Goal: Transaction & Acquisition: Book appointment/travel/reservation

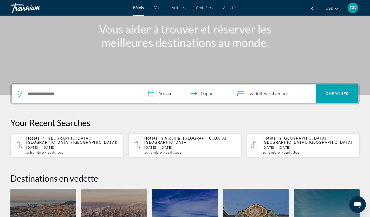
scroll to position [64, 0]
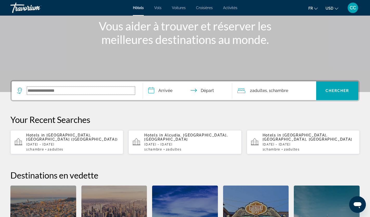
click at [39, 92] on input "Search widget" at bounding box center [81, 91] width 108 height 8
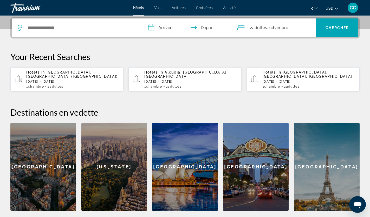
scroll to position [127, 0]
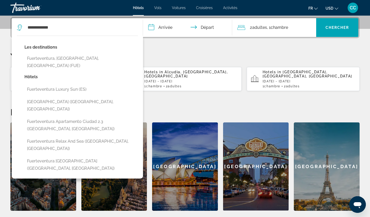
click at [66, 61] on button "Fuerteventura, [GEOGRAPHIC_DATA], [GEOGRAPHIC_DATA] (FUE)" at bounding box center [80, 62] width 113 height 17
type input "**********"
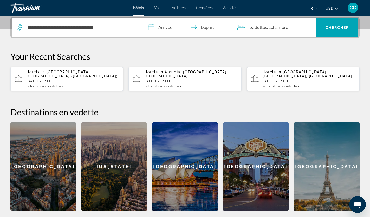
click at [165, 25] on input "**********" at bounding box center [188, 28] width 91 height 20
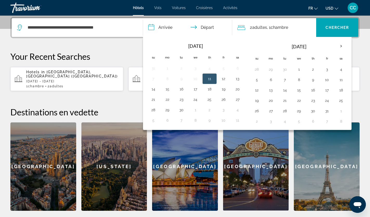
click at [341, 48] on th "Next month" at bounding box center [341, 46] width 14 height 11
click at [341, 47] on th "Next month" at bounding box center [341, 46] width 14 height 11
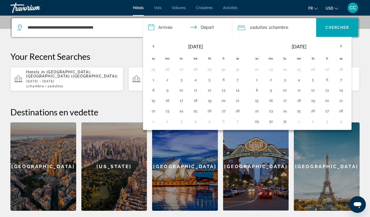
click at [341, 47] on th "Next month" at bounding box center [341, 46] width 14 height 11
click at [331, 69] on button "1" at bounding box center [327, 69] width 8 height 7
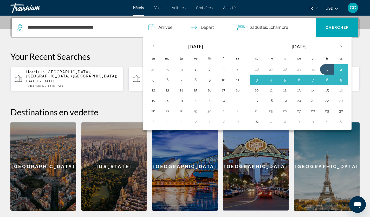
click at [258, 90] on button "10" at bounding box center [257, 90] width 8 height 7
type input "**********"
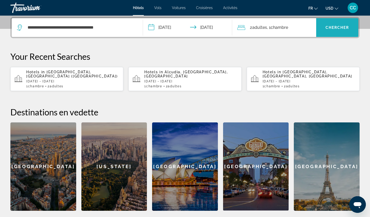
click at [328, 29] on span "Chercher" at bounding box center [338, 27] width 24 height 4
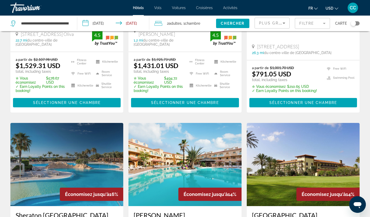
scroll to position [132, 0]
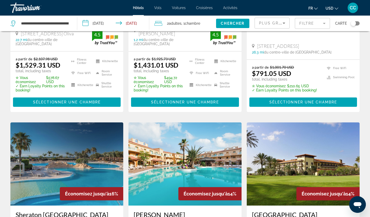
click at [335, 9] on button "USD USD ($) MXN (Mex$) CAD (Can$) GBP (£) EUR (€) AUD (A$) NZD (NZ$) CNY (CN¥)" at bounding box center [332, 8] width 13 height 8
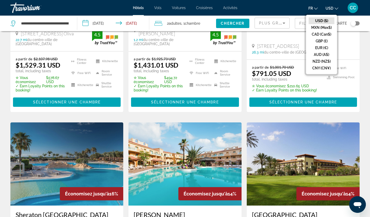
click at [328, 50] on button "EUR (€)" at bounding box center [322, 47] width 26 height 7
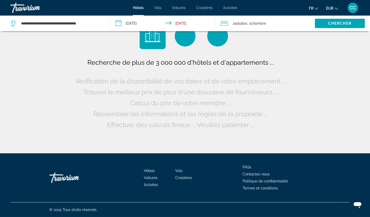
scroll to position [0, 0]
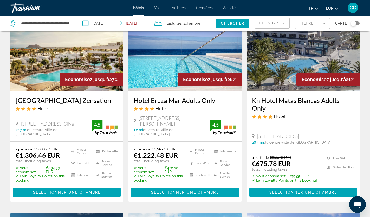
scroll to position [42, 0]
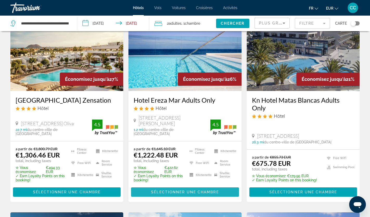
click at [196, 191] on span "Main content" at bounding box center [185, 192] width 108 height 12
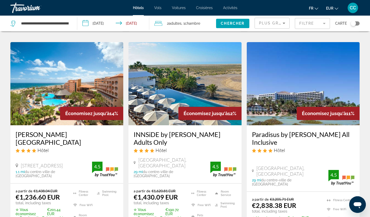
scroll to position [430, 0]
click at [342, 74] on img "Main content" at bounding box center [303, 83] width 113 height 83
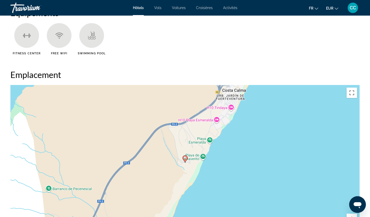
scroll to position [437, 0]
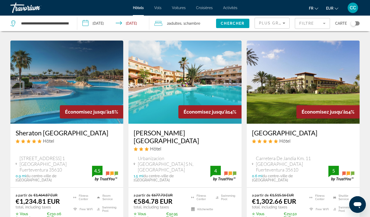
scroll to position [213, 0]
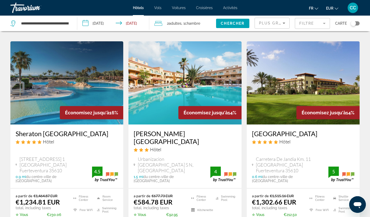
click at [91, 96] on img "Main content" at bounding box center [66, 82] width 113 height 83
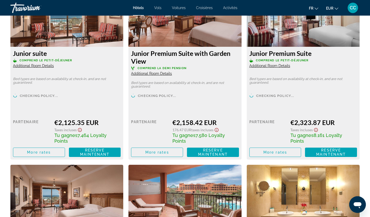
scroll to position [1512, 0]
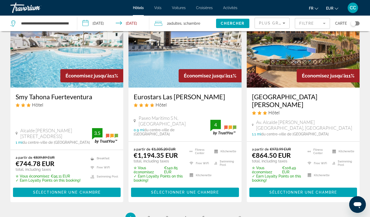
scroll to position [680, 0]
click at [149, 213] on link "page 2" at bounding box center [148, 217] width 9 height 9
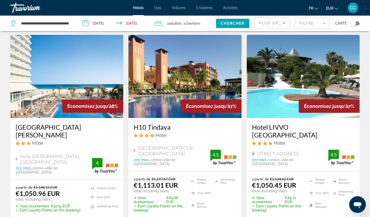
scroll to position [441, 0]
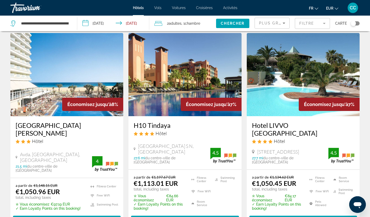
click at [72, 217] on span "Sélectionner une chambre" at bounding box center [67, 220] width 68 height 4
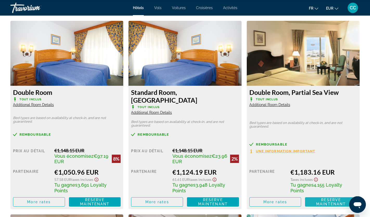
scroll to position [715, 0]
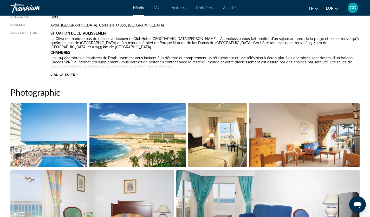
click at [250, 153] on img "Open full-screen image slider" at bounding box center [304, 135] width 111 height 64
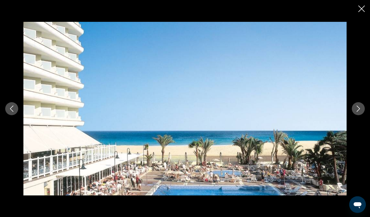
scroll to position [126, 0]
click at [363, 11] on icon "Close slideshow" at bounding box center [361, 8] width 6 height 6
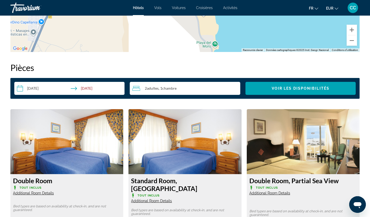
scroll to position [635, 0]
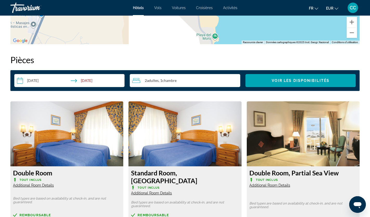
click at [93, 82] on input "**********" at bounding box center [70, 81] width 112 height 15
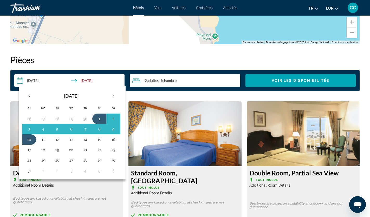
click at [99, 117] on button "1" at bounding box center [99, 118] width 8 height 7
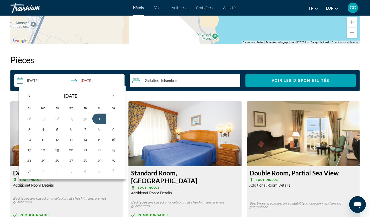
click at [101, 129] on button "8" at bounding box center [99, 129] width 8 height 7
type input "**********"
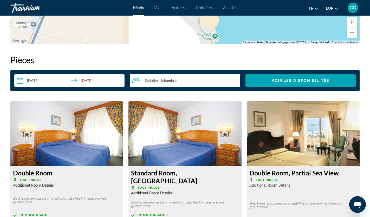
click at [287, 83] on span "Search widget" at bounding box center [300, 80] width 110 height 12
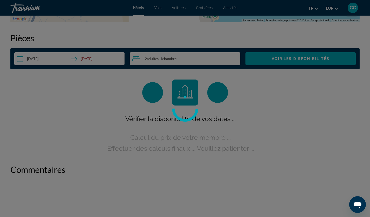
scroll to position [658, 0]
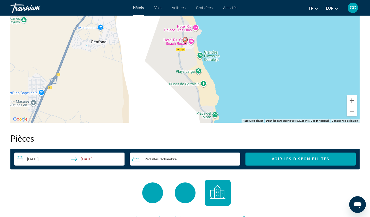
scroll to position [559, 0]
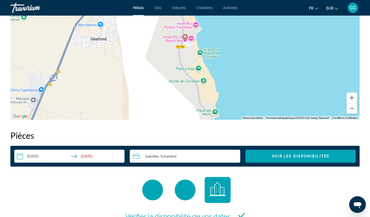
click at [326, 160] on span "Search widget" at bounding box center [300, 156] width 110 height 12
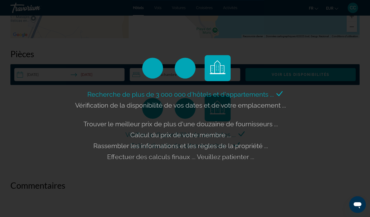
scroll to position [640, 0]
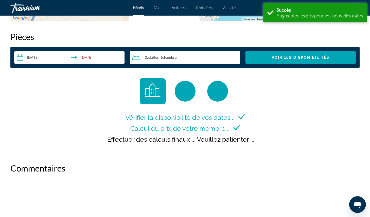
scroll to position [658, 0]
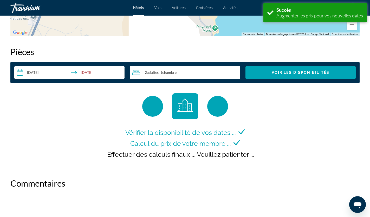
scroll to position [644, 0]
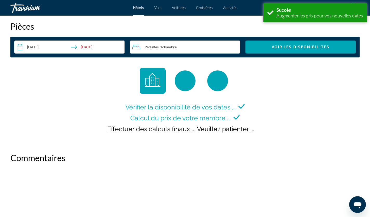
scroll to position [668, 0]
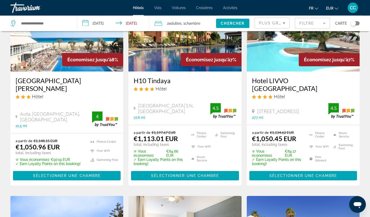
scroll to position [478, 0]
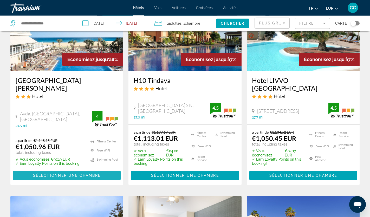
click at [36, 173] on span "Sélectionner une chambre" at bounding box center [67, 175] width 68 height 4
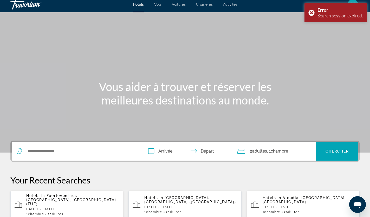
scroll to position [1, 0]
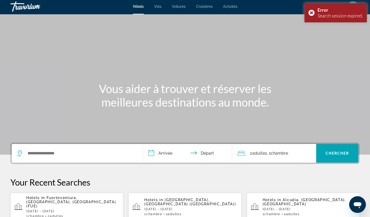
click at [317, 16] on div "Search session expired." at bounding box center [339, 16] width 45 height 6
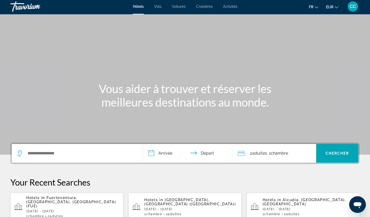
click at [75, 161] on div "Search widget" at bounding box center [77, 153] width 121 height 19
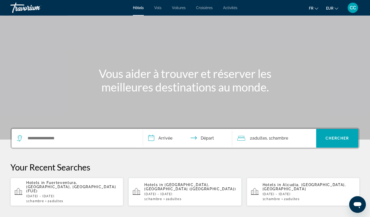
scroll to position [16, 0]
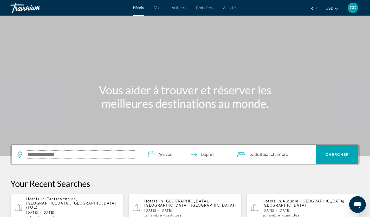
click at [47, 153] on input "Search widget" at bounding box center [81, 155] width 108 height 8
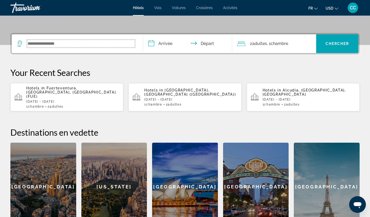
scroll to position [112, 0]
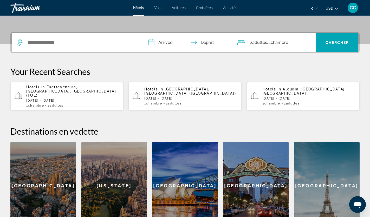
click at [97, 94] on div "Hotels in [GEOGRAPHIC_DATA], [GEOGRAPHIC_DATA], [GEOGRAPHIC_DATA] (FUE) [DATE] …" at bounding box center [72, 96] width 93 height 22
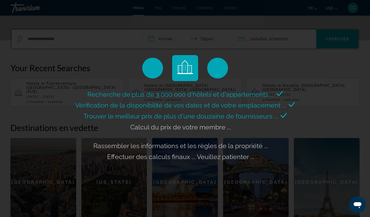
scroll to position [116, 0]
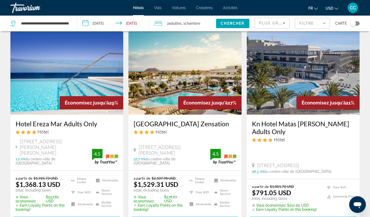
scroll to position [18, 0]
click at [107, 21] on input "**********" at bounding box center [114, 24] width 74 height 17
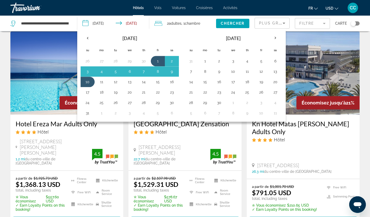
click at [175, 62] on button "2" at bounding box center [172, 60] width 8 height 7
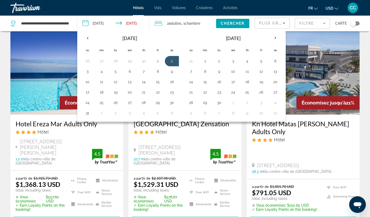
click at [176, 74] on button "9" at bounding box center [172, 71] width 8 height 7
type input "**********"
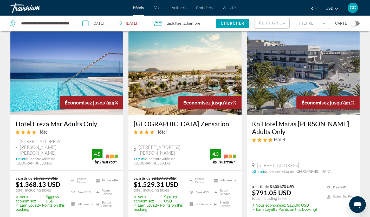
click at [240, 23] on span "Chercher" at bounding box center [233, 23] width 24 height 4
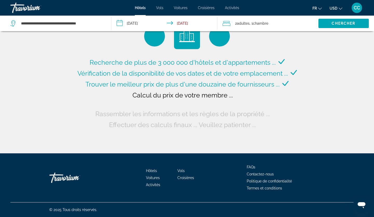
click at [338, 8] on span "USD" at bounding box center [334, 8] width 8 height 4
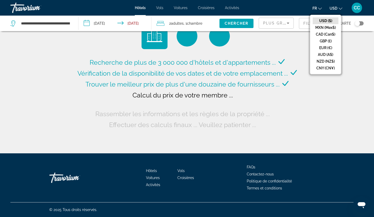
click at [331, 49] on button "EUR (€)" at bounding box center [326, 47] width 26 height 7
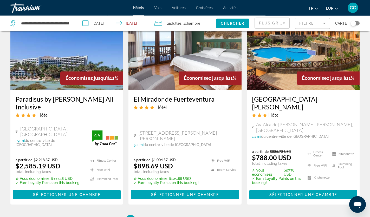
scroll to position [705, 0]
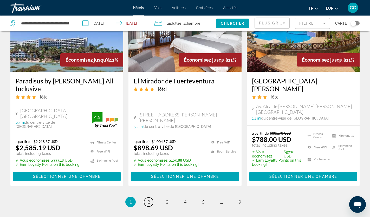
click at [149, 199] on span "2" at bounding box center [148, 202] width 3 height 6
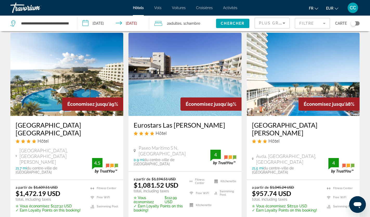
scroll to position [227, 0]
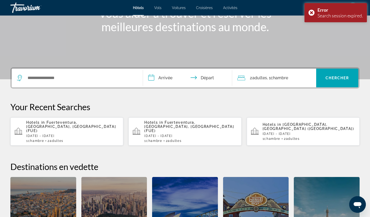
scroll to position [76, 0]
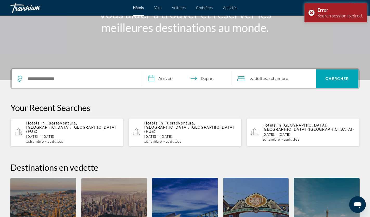
click at [310, 14] on div "Error Search session expired." at bounding box center [335, 12] width 62 height 19
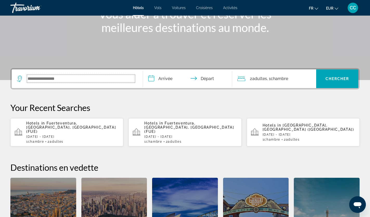
click at [53, 79] on input "Search widget" at bounding box center [81, 79] width 108 height 8
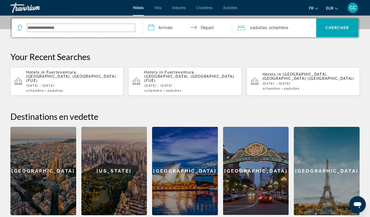
scroll to position [127, 0]
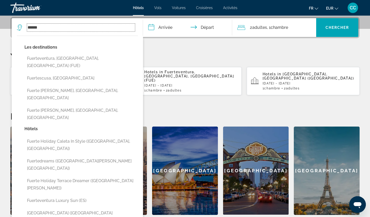
type input "******"
click at [183, 57] on p "Your Recent Searches" at bounding box center [184, 56] width 349 height 10
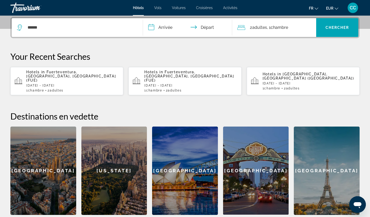
click at [100, 79] on div "Hotels in [GEOGRAPHIC_DATA], [GEOGRAPHIC_DATA], [GEOGRAPHIC_DATA] (FUE) [DATE] …" at bounding box center [72, 81] width 93 height 22
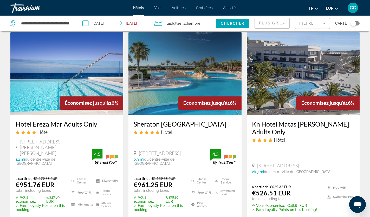
scroll to position [15, 0]
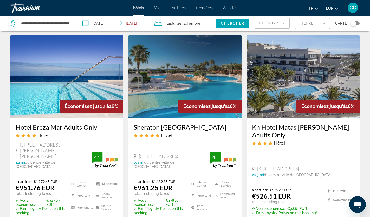
click at [322, 26] on mat-form-field "Filtre" at bounding box center [312, 23] width 35 height 11
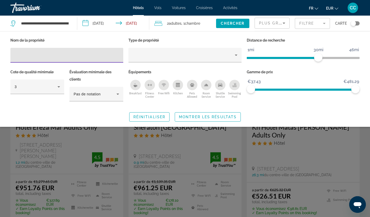
click at [55, 55] on input "Hotel Filters" at bounding box center [67, 55] width 105 height 6
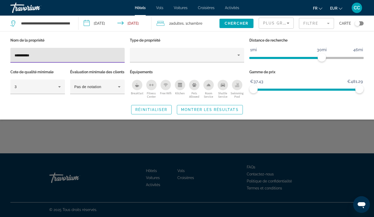
type input "*********"
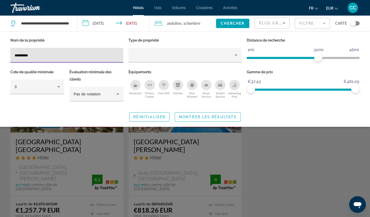
click at [274, 154] on div "Search widget" at bounding box center [185, 147] width 370 height 139
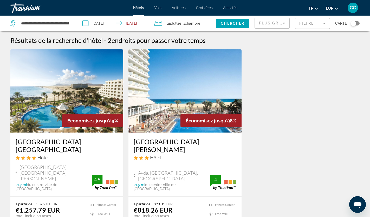
click at [184, 153] on div "[GEOGRAPHIC_DATA][PERSON_NAME] Hôtel" at bounding box center [185, 151] width 102 height 27
click at [205, 112] on img "Main content" at bounding box center [184, 90] width 113 height 83
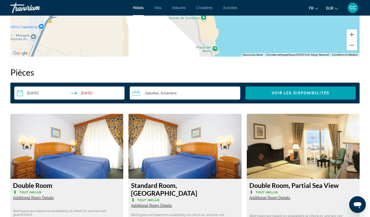
scroll to position [600, 0]
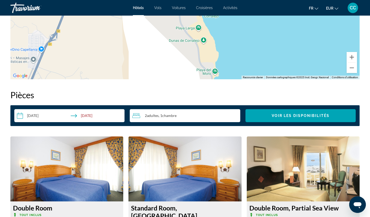
click at [94, 154] on img "Main content" at bounding box center [66, 168] width 113 height 65
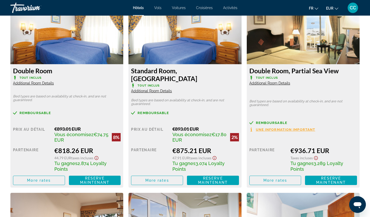
scroll to position [738, 0]
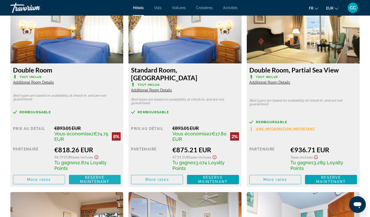
click at [99, 175] on span "Reserve maintenant" at bounding box center [95, 179] width 30 height 8
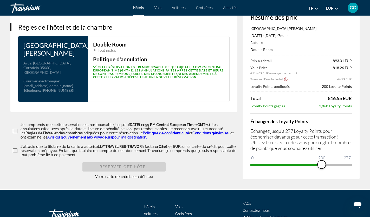
scroll to position [669, 0]
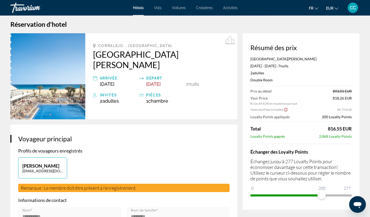
scroll to position [0, 0]
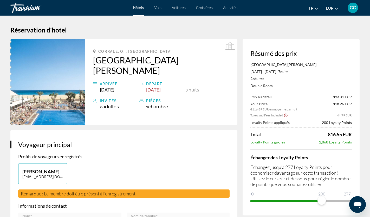
click at [288, 119] on div "Prix au détail 893.01 EUR Your Price €116.89 EUR en moyenne par nuit 818.26 EUR…" at bounding box center [300, 120] width 101 height 50
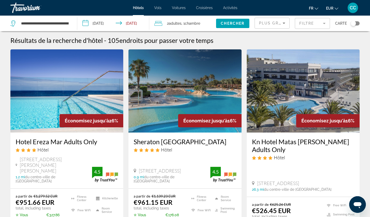
click at [316, 22] on mat-form-field "Filtre" at bounding box center [312, 23] width 35 height 11
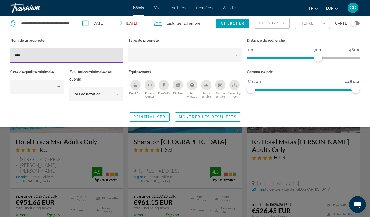
type input "*****"
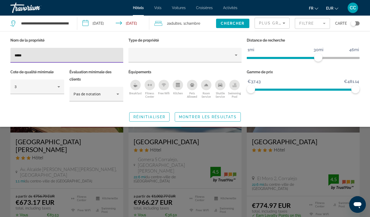
click at [331, 153] on div "Search widget" at bounding box center [185, 147] width 370 height 139
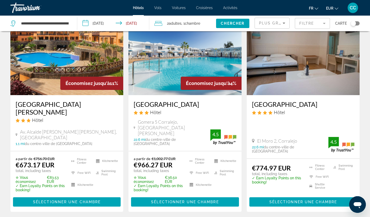
scroll to position [38, 0]
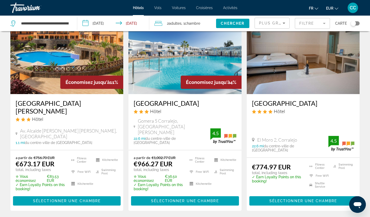
click at [329, 118] on div "[GEOGRAPHIC_DATA] Hôtel" at bounding box center [303, 108] width 102 height 19
click at [326, 68] on img "Main content" at bounding box center [303, 52] width 113 height 83
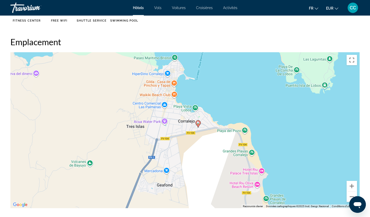
scroll to position [458, 0]
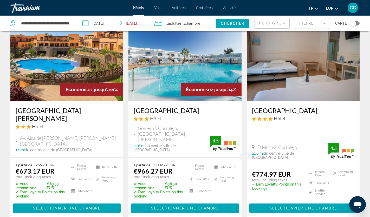
scroll to position [35, 0]
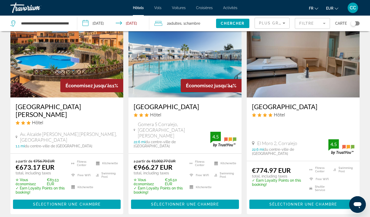
click at [194, 117] on div "Hôtel" at bounding box center [185, 115] width 102 height 6
click at [205, 69] on img "Main content" at bounding box center [184, 55] width 113 height 83
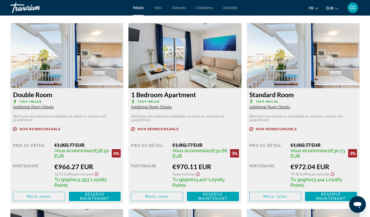
scroll to position [713, 0]
click at [84, 64] on img "Main content" at bounding box center [66, 55] width 113 height 65
click at [80, 118] on p "Bed types are based on availability at check-in, and are not guaranteed." at bounding box center [67, 118] width 108 height 7
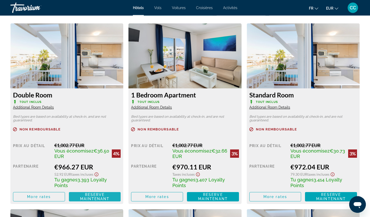
click at [95, 198] on span "Reserve maintenant" at bounding box center [95, 197] width 30 height 8
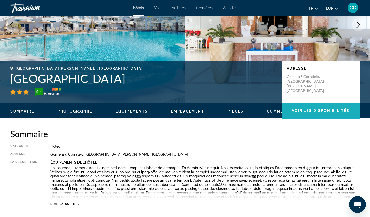
scroll to position [22, 0]
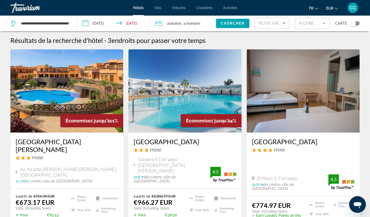
click at [125, 28] on input "**********" at bounding box center [114, 24] width 74 height 17
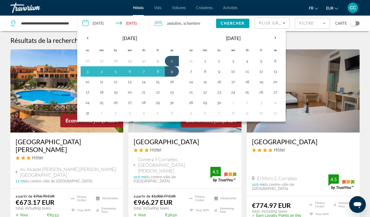
click at [132, 83] on button "13" at bounding box center [130, 81] width 8 height 7
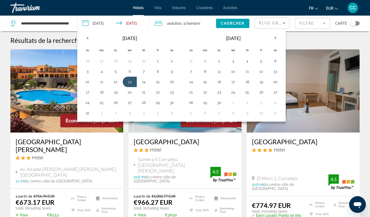
click at [87, 95] on button "17" at bounding box center [87, 92] width 8 height 7
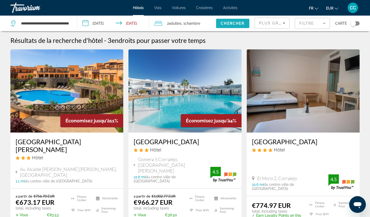
click at [237, 24] on span "Chercher" at bounding box center [233, 23] width 24 height 4
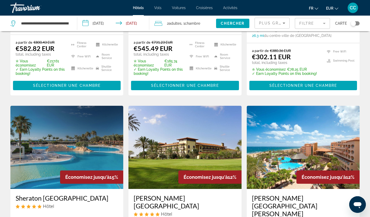
scroll to position [153, 0]
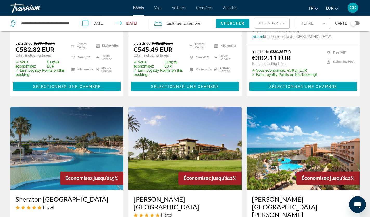
click at [113, 21] on input "**********" at bounding box center [114, 24] width 74 height 17
click at [111, 19] on input "**********" at bounding box center [114, 24] width 74 height 17
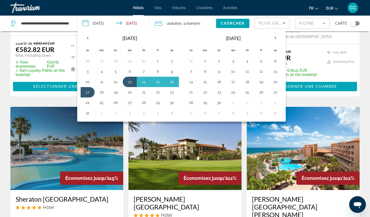
click at [118, 72] on button "5" at bounding box center [116, 71] width 8 height 7
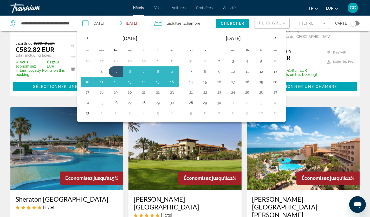
click at [88, 82] on button "10" at bounding box center [87, 81] width 8 height 7
type input "**********"
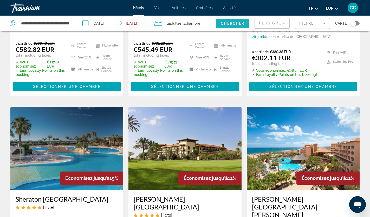
click at [237, 22] on span "Chercher" at bounding box center [233, 23] width 24 height 4
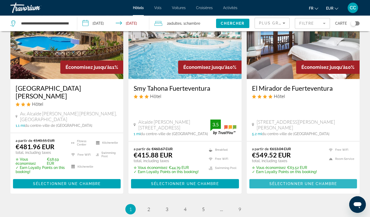
scroll to position [695, 0]
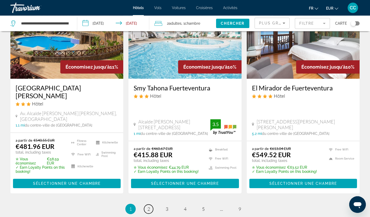
click at [148, 206] on span "2" at bounding box center [148, 209] width 3 height 6
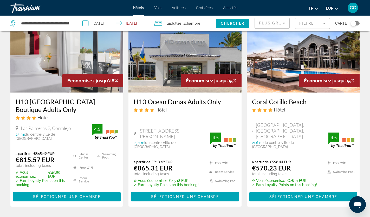
scroll to position [681, 0]
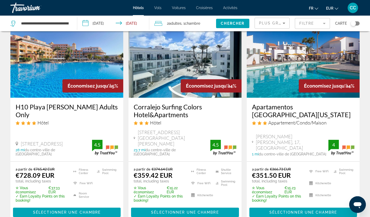
scroll to position [35, 0]
click at [178, 115] on h3 "Corralejo Surfing Colors Hotel&Apartments" at bounding box center [185, 111] width 102 height 16
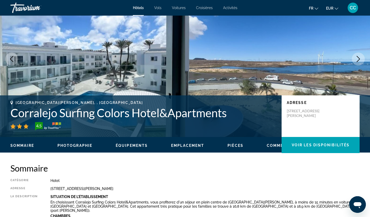
scroll to position [35, 0]
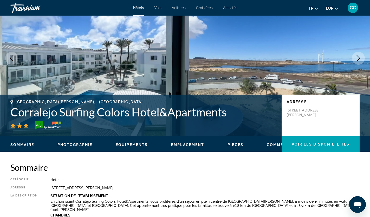
click at [361, 56] on icon "Next image" at bounding box center [358, 58] width 6 height 6
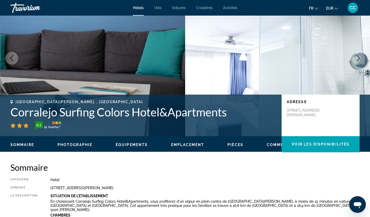
click at [362, 59] on button "Next image" at bounding box center [358, 58] width 13 height 13
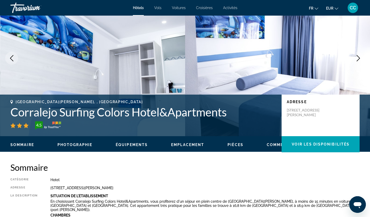
click at [361, 60] on icon "Next image" at bounding box center [358, 58] width 6 height 6
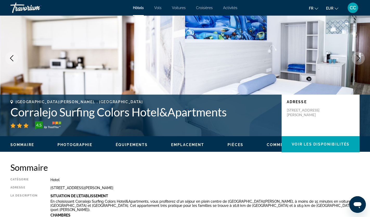
click at [361, 60] on icon "Next image" at bounding box center [358, 58] width 6 height 6
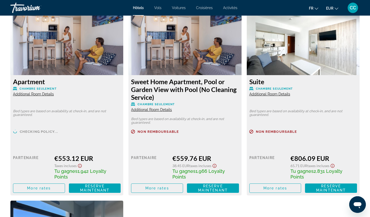
scroll to position [1455, 0]
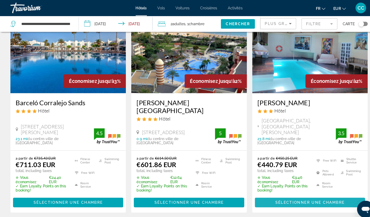
scroll to position [674, 0]
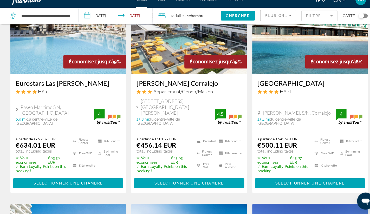
scroll to position [58, 0]
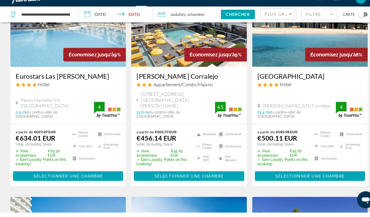
click at [319, 81] on h3 "[GEOGRAPHIC_DATA]" at bounding box center [303, 84] width 102 height 8
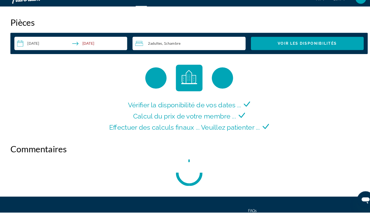
scroll to position [668, 0]
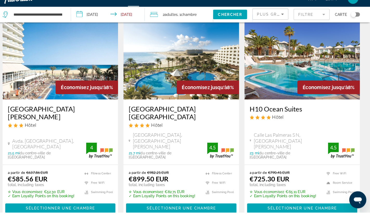
scroll to position [237, 0]
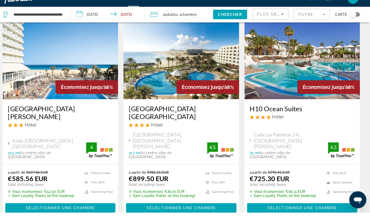
click at [47, 112] on h3 "[GEOGRAPHIC_DATA][PERSON_NAME]" at bounding box center [67, 120] width 102 height 16
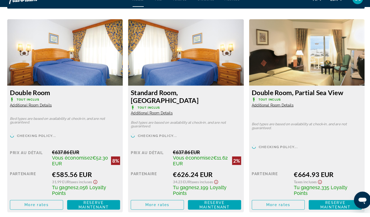
scroll to position [716, 0]
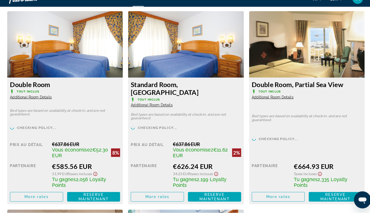
click at [92, 195] on span "Main content" at bounding box center [95, 201] width 52 height 12
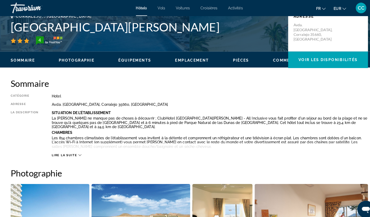
scroll to position [121, 0]
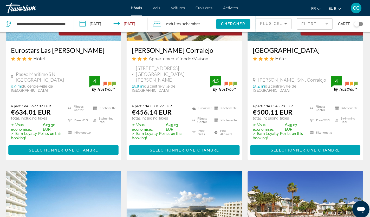
scroll to position [72, 0]
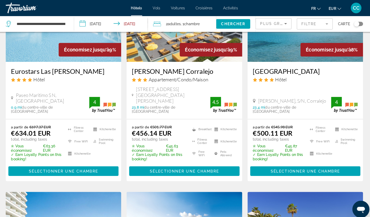
click at [354, 9] on span "CC" at bounding box center [353, 7] width 6 height 5
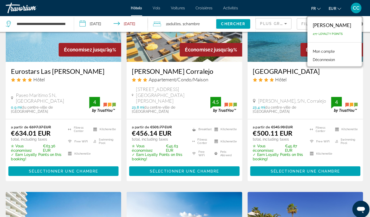
click at [293, 11] on div "fr English Español Français Italiano Português русский EUR USD ($) MXN (Mex$) C…" at bounding box center [301, 7] width 117 height 11
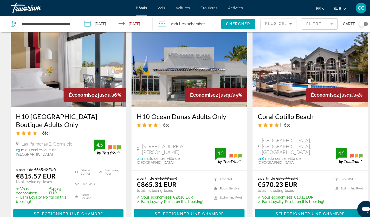
scroll to position [668, 0]
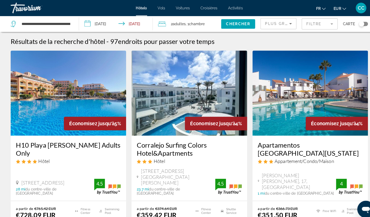
click at [34, 28] on div "**********" at bounding box center [40, 24] width 61 height 16
click at [68, 26] on input "**********" at bounding box center [45, 23] width 49 height 8
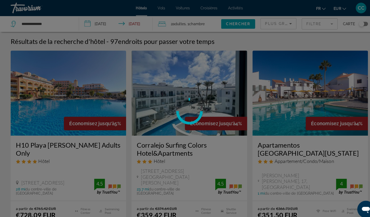
click at [58, 23] on div at bounding box center [185, 108] width 370 height 217
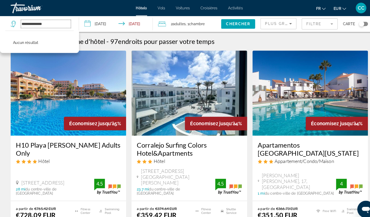
click at [45, 21] on input "**********" at bounding box center [45, 23] width 49 height 8
click at [45, 21] on input "*****" at bounding box center [45, 23] width 49 height 8
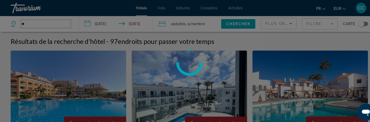
type input "*"
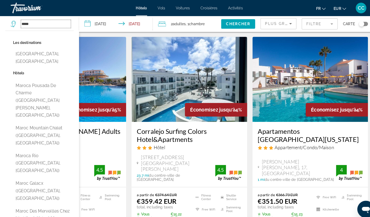
scroll to position [11, 0]
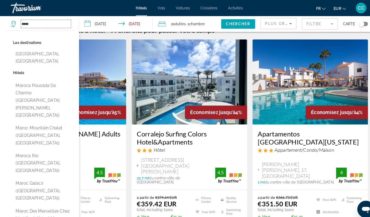
type input "*****"
